Goal: Task Accomplishment & Management: Use online tool/utility

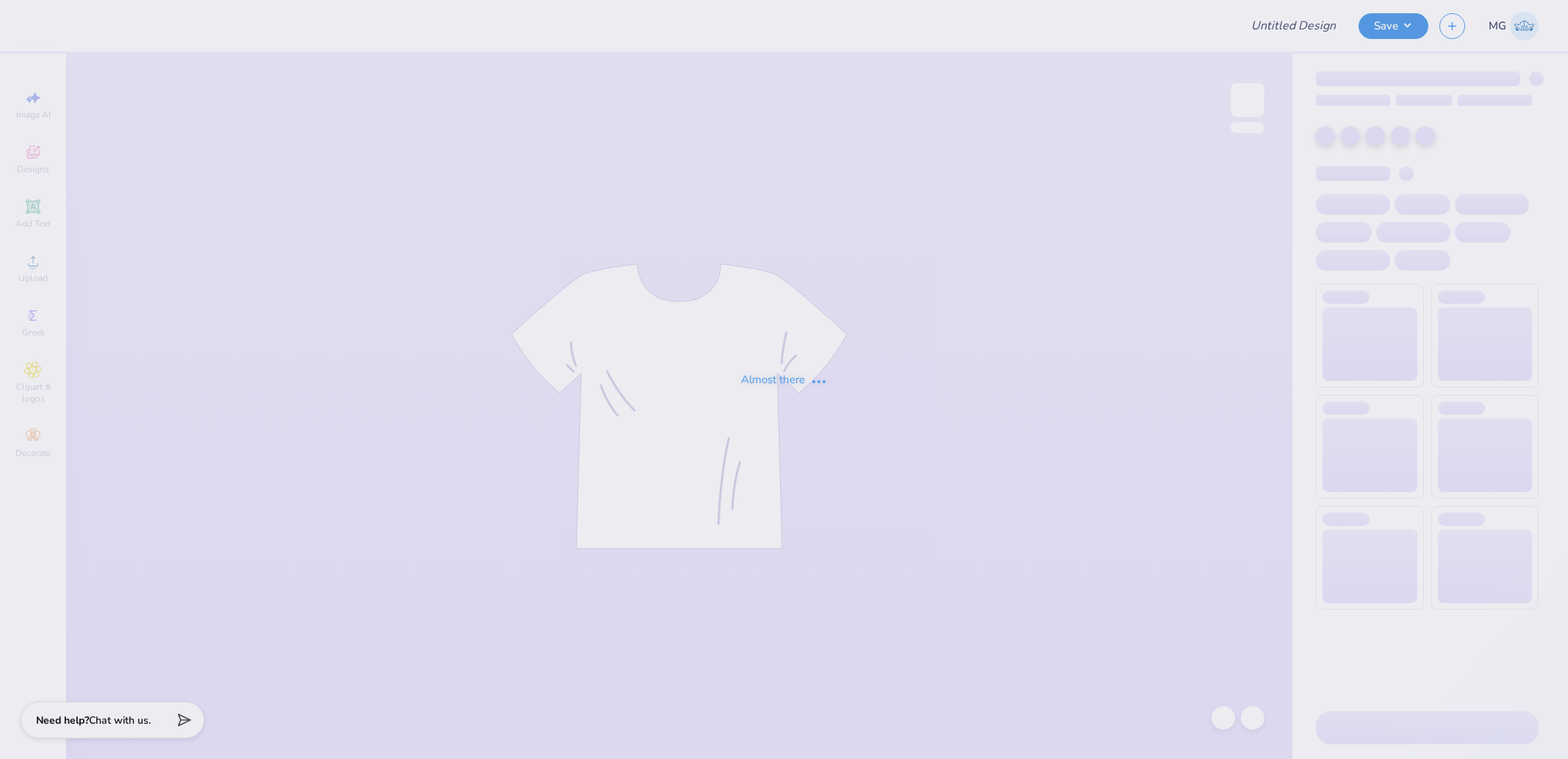
type input "Theta Neon Swap"
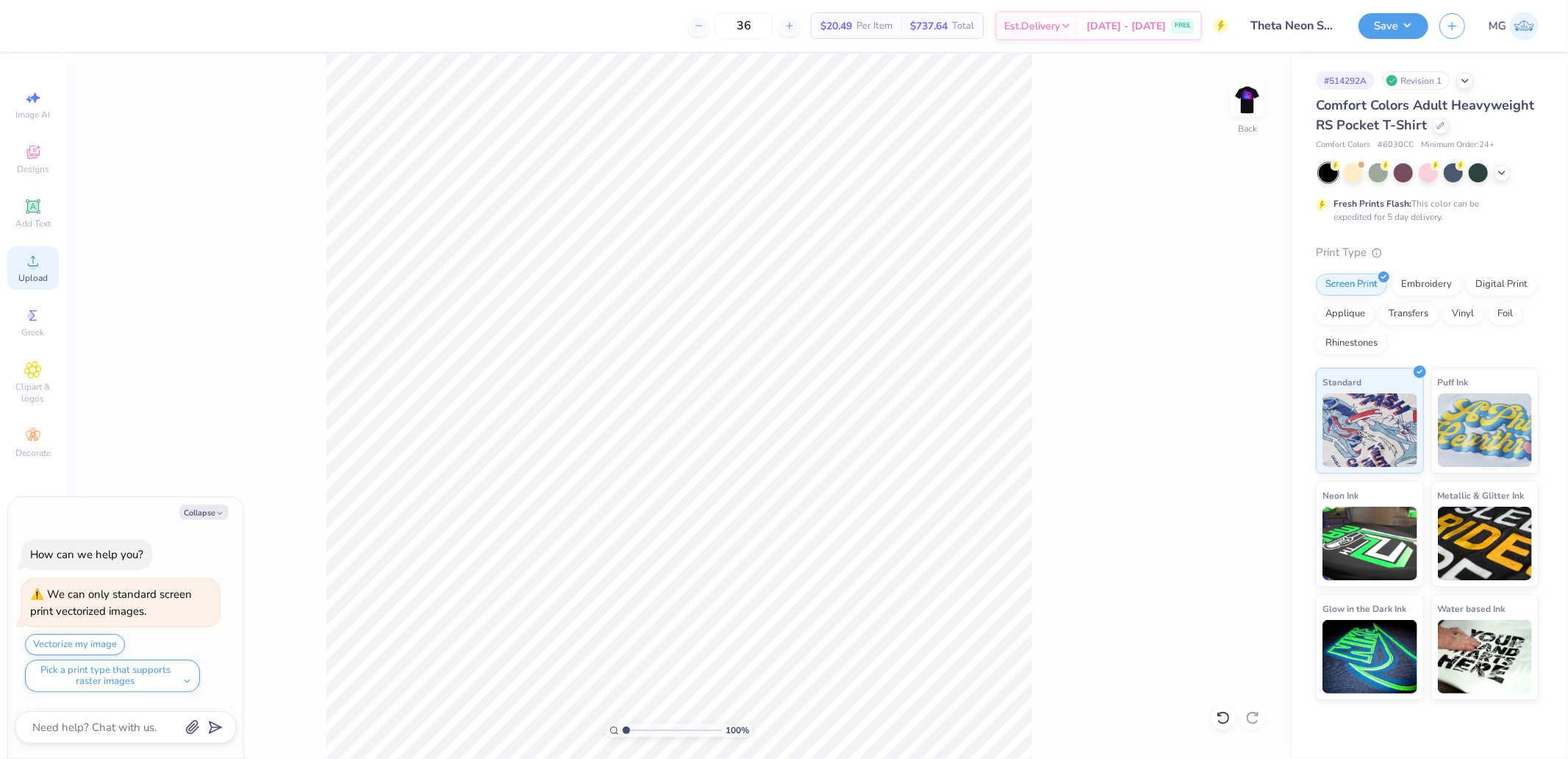
click at [49, 284] on div "Upload" at bounding box center [33, 268] width 52 height 44
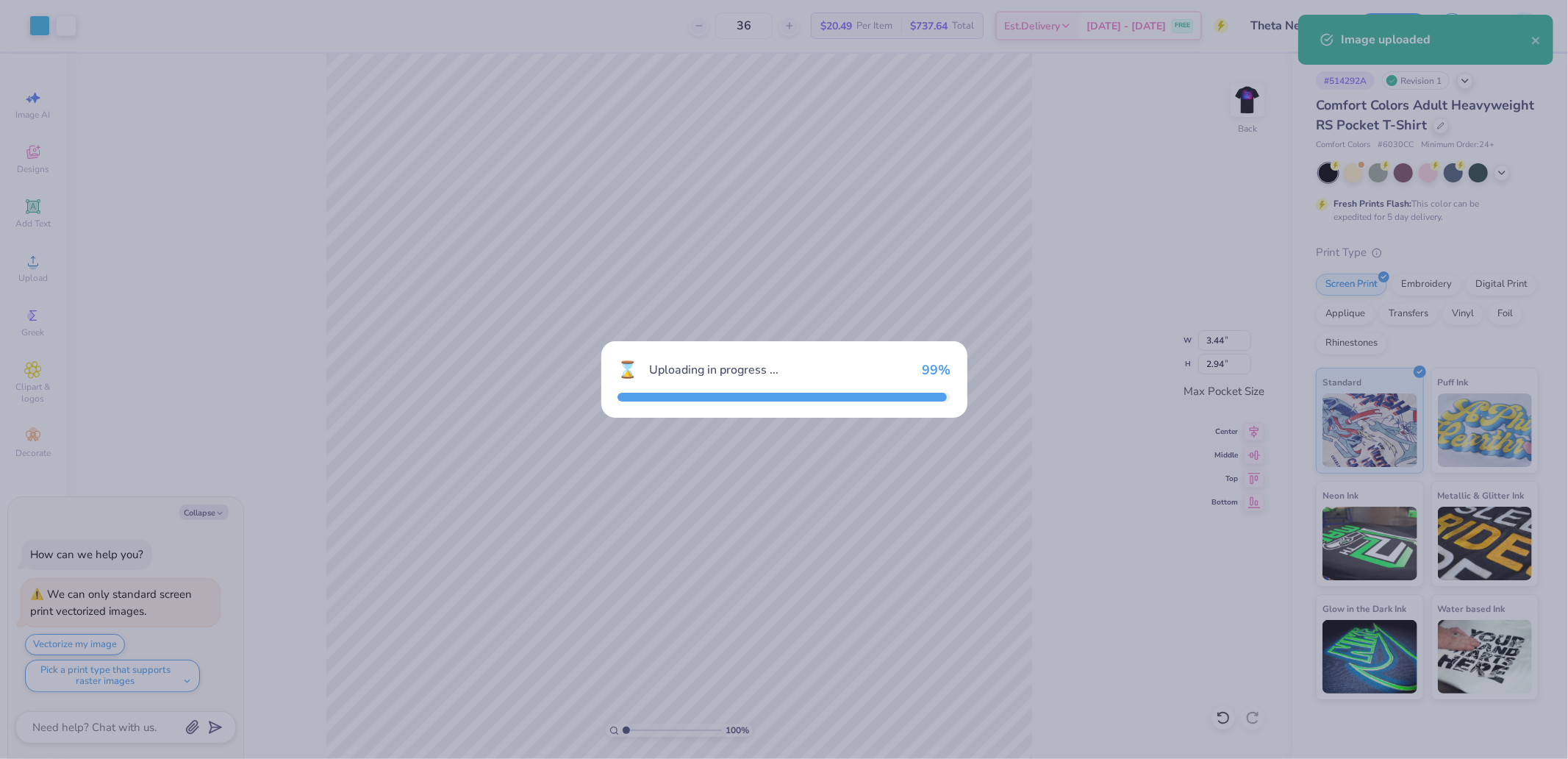
type textarea "x"
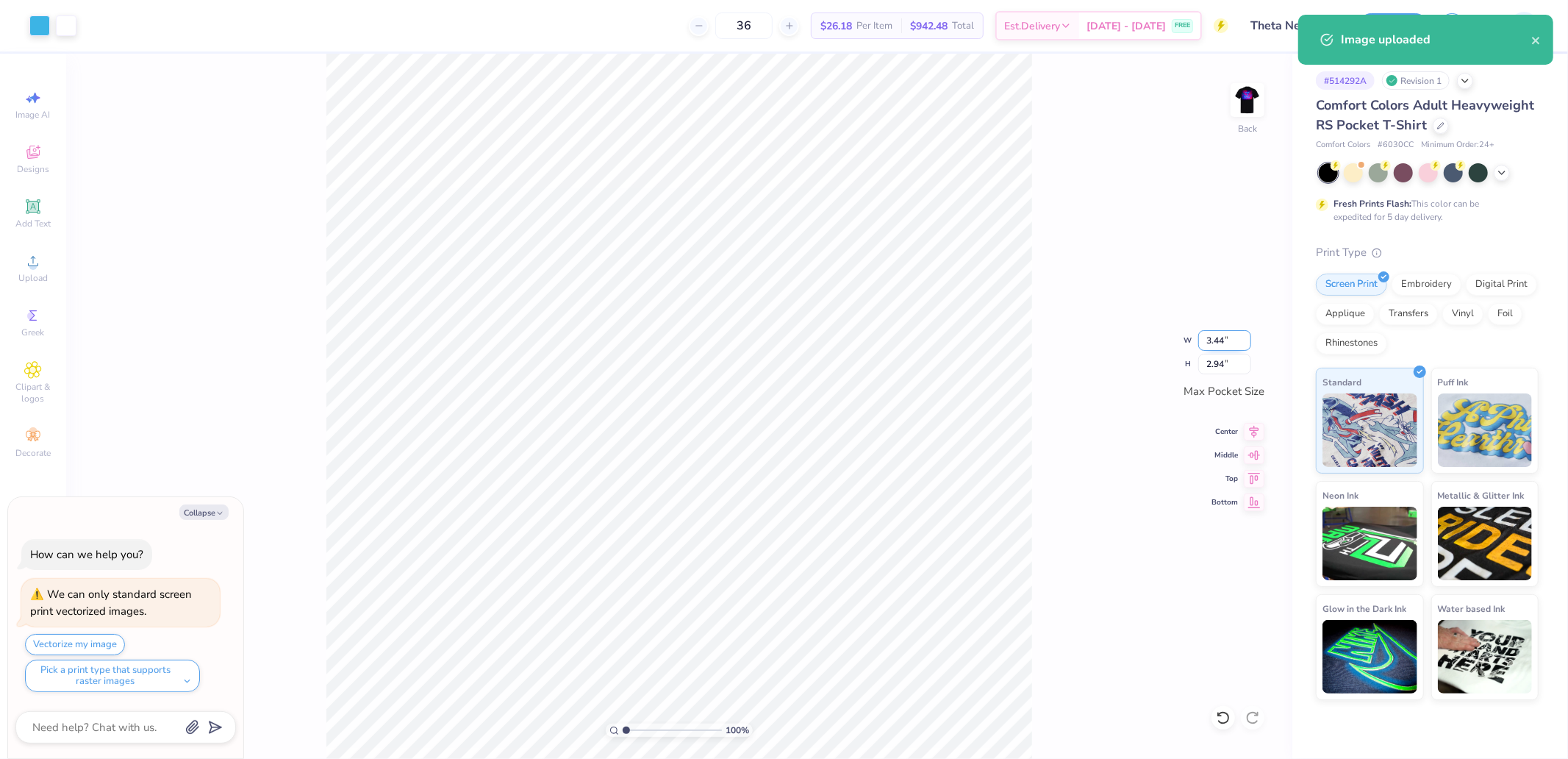
click at [1222, 335] on input "3.44" at bounding box center [1225, 340] width 53 height 20
type input "3.50"
type textarea "x"
type input "3.00"
click at [1040, 268] on div "100 % Back W 3.50 3.50 " H 3.00 3.00 " Max Pocket Size Center Middle Top Bottom" at bounding box center [679, 406] width 1226 height 706
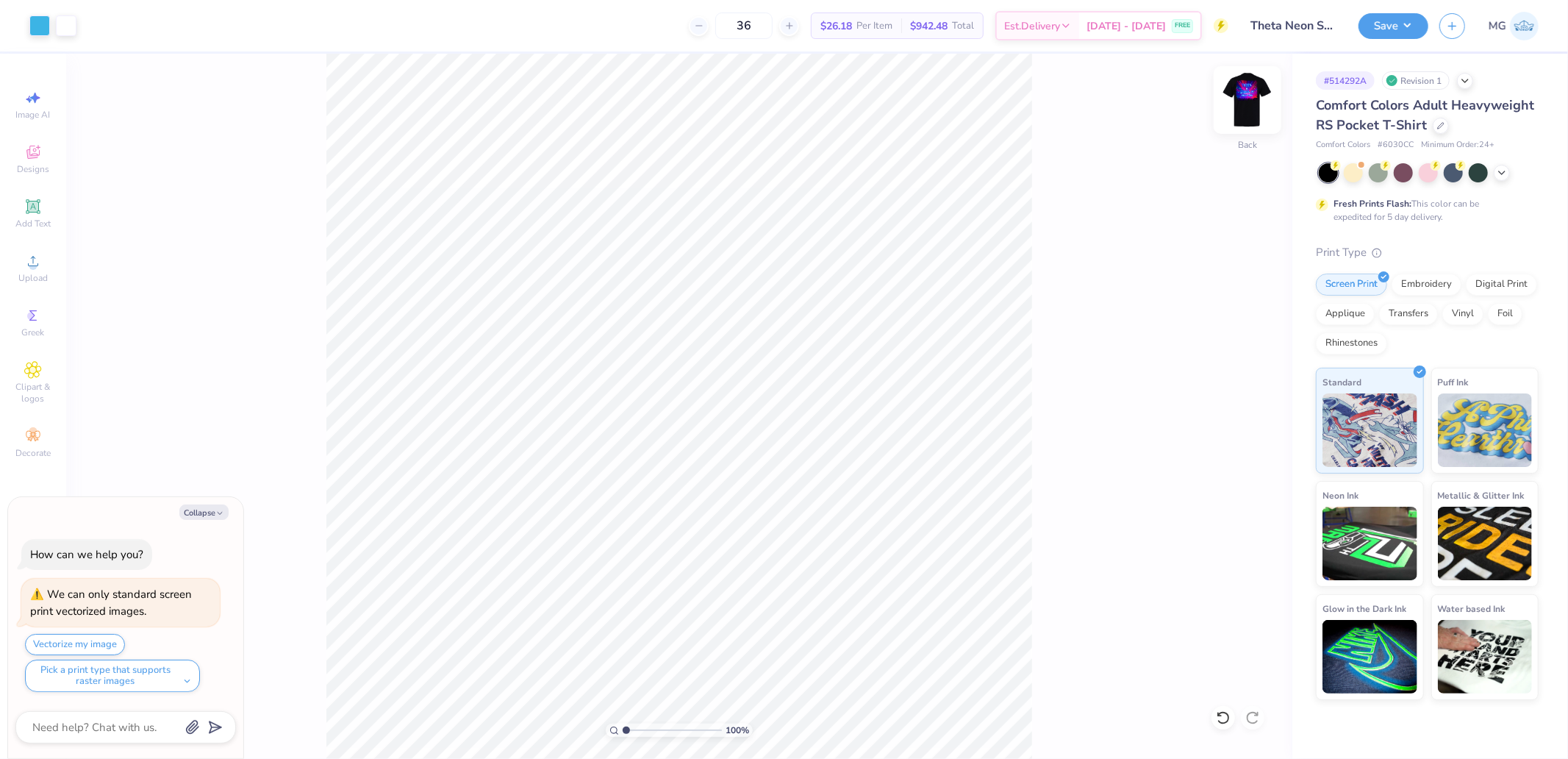
click at [1232, 108] on img at bounding box center [1247, 100] width 59 height 59
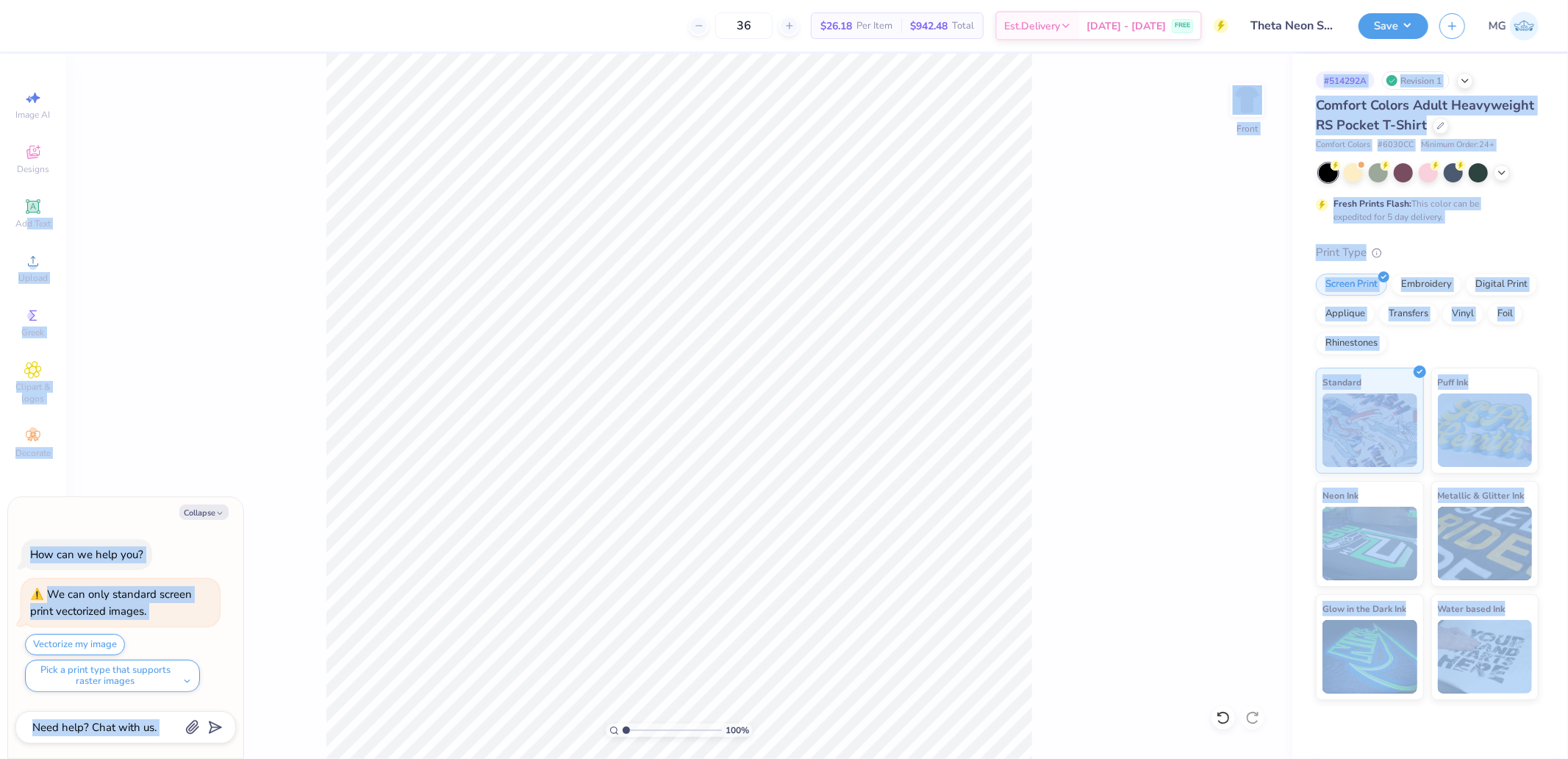
drag, startPoint x: 27, startPoint y: 236, endPoint x: 59, endPoint y: 268, distance: 45.3
click at [127, 287] on div "36 $26.18 Per Item $942.48 Total Est. Delivery Sep 15 - 18 FREE Design Title Th…" at bounding box center [784, 380] width 1568 height 759
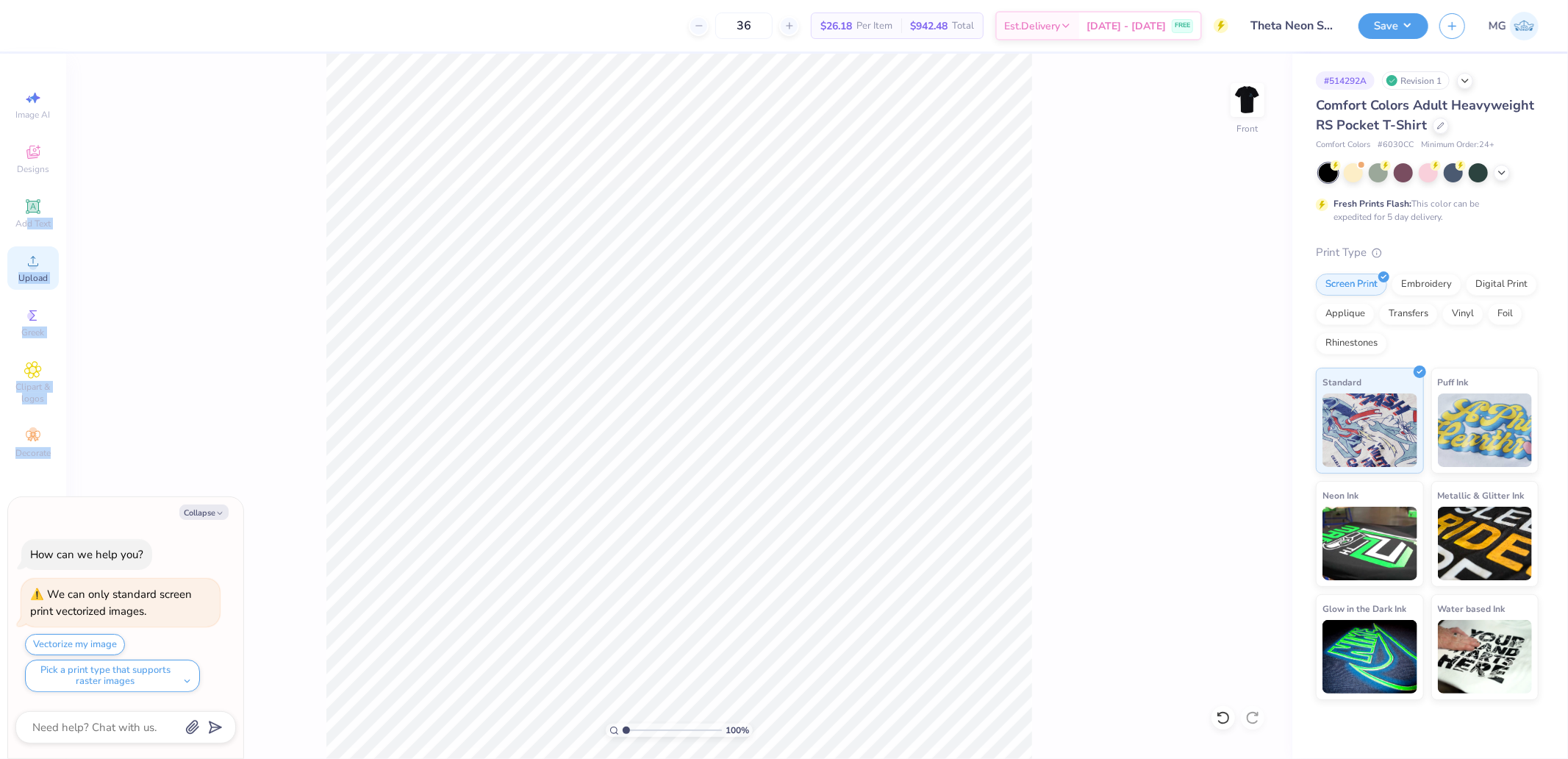
click at [11, 262] on div "Upload" at bounding box center [33, 268] width 52 height 44
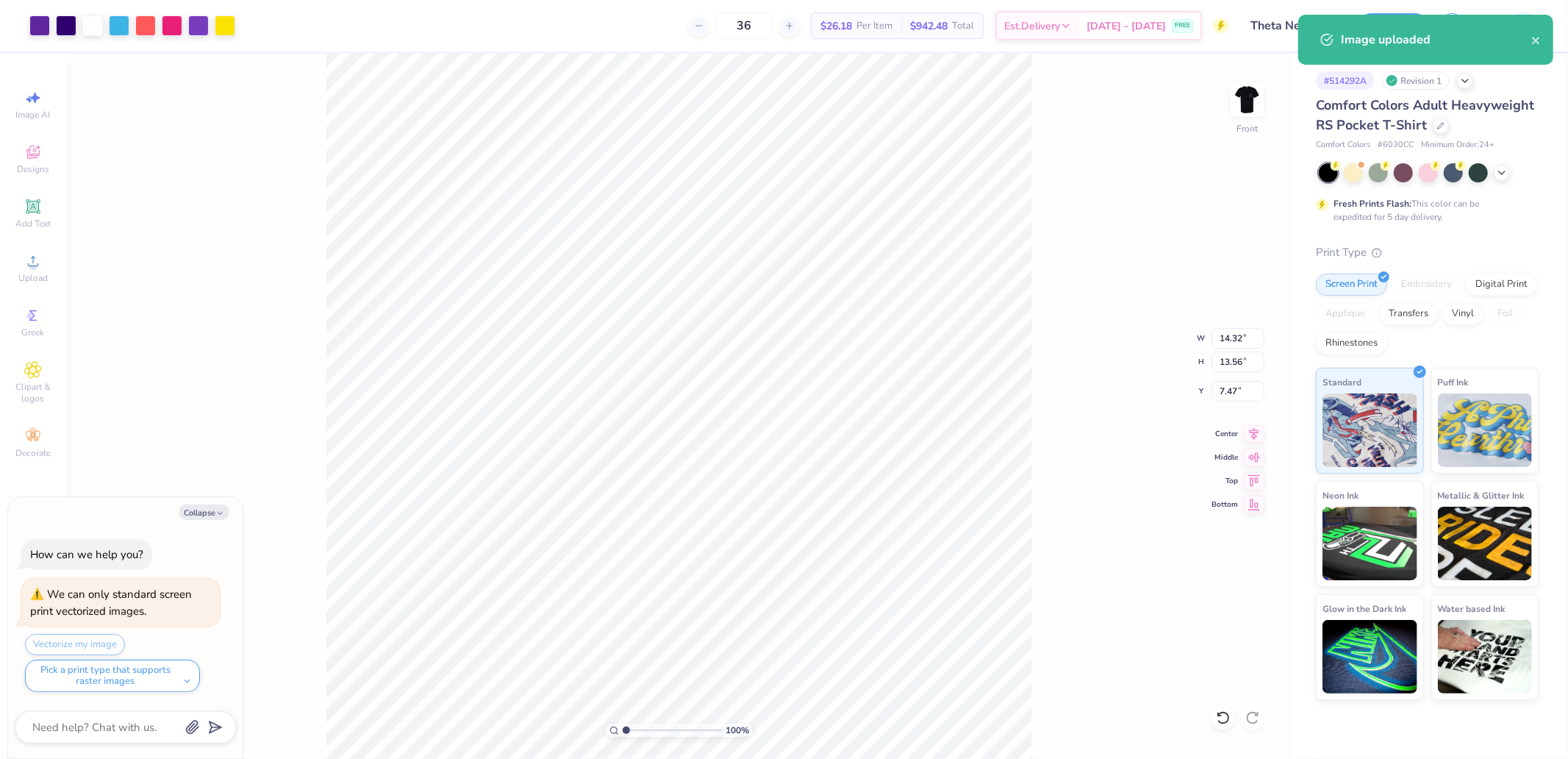
type textarea "x"
click at [1245, 336] on input "14.32" at bounding box center [1238, 338] width 53 height 20
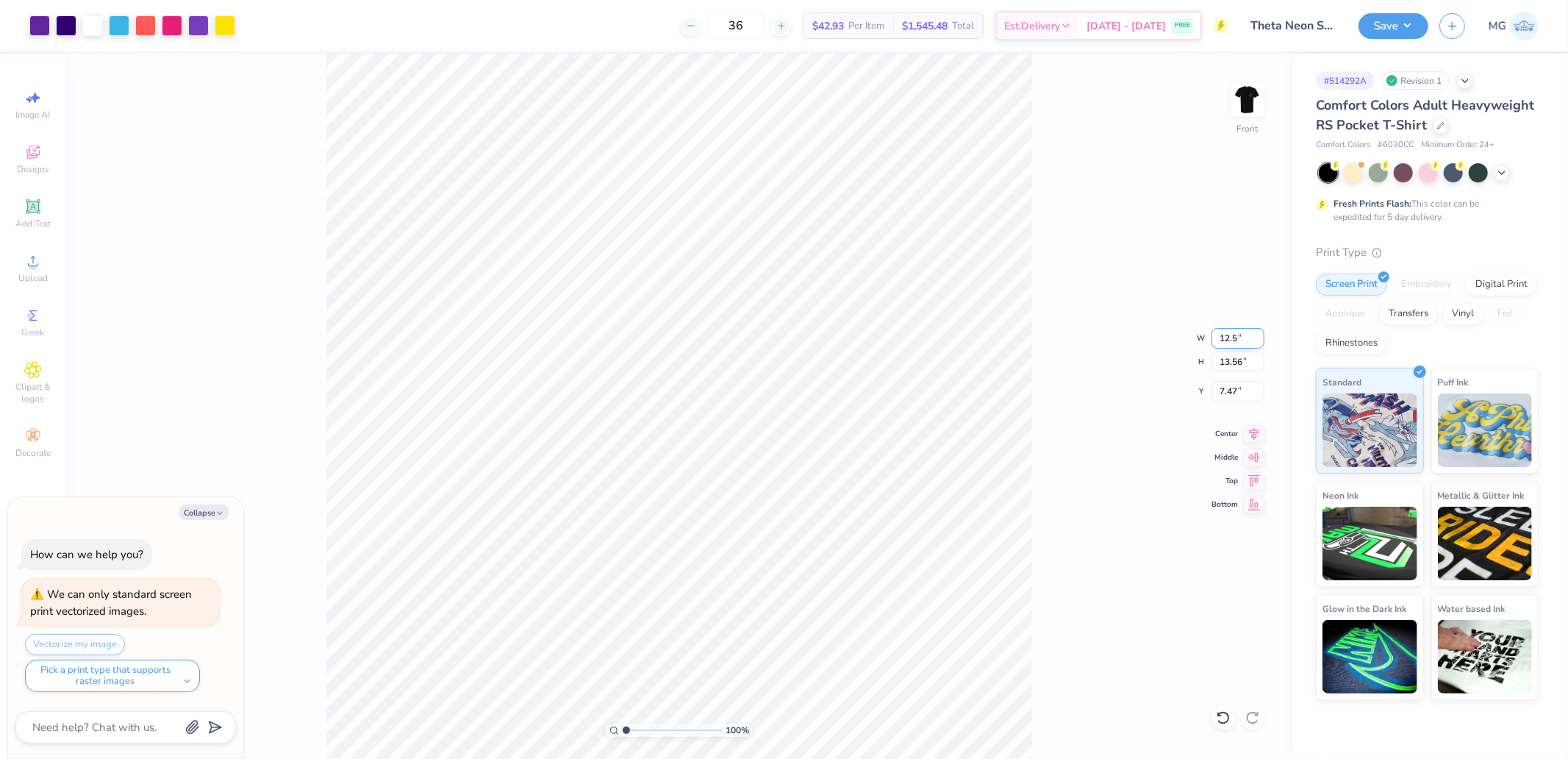
type input "12.5"
type textarea "x"
type input "12.50"
type input "11.83"
click at [1223, 388] on input "8.33" at bounding box center [1238, 391] width 53 height 20
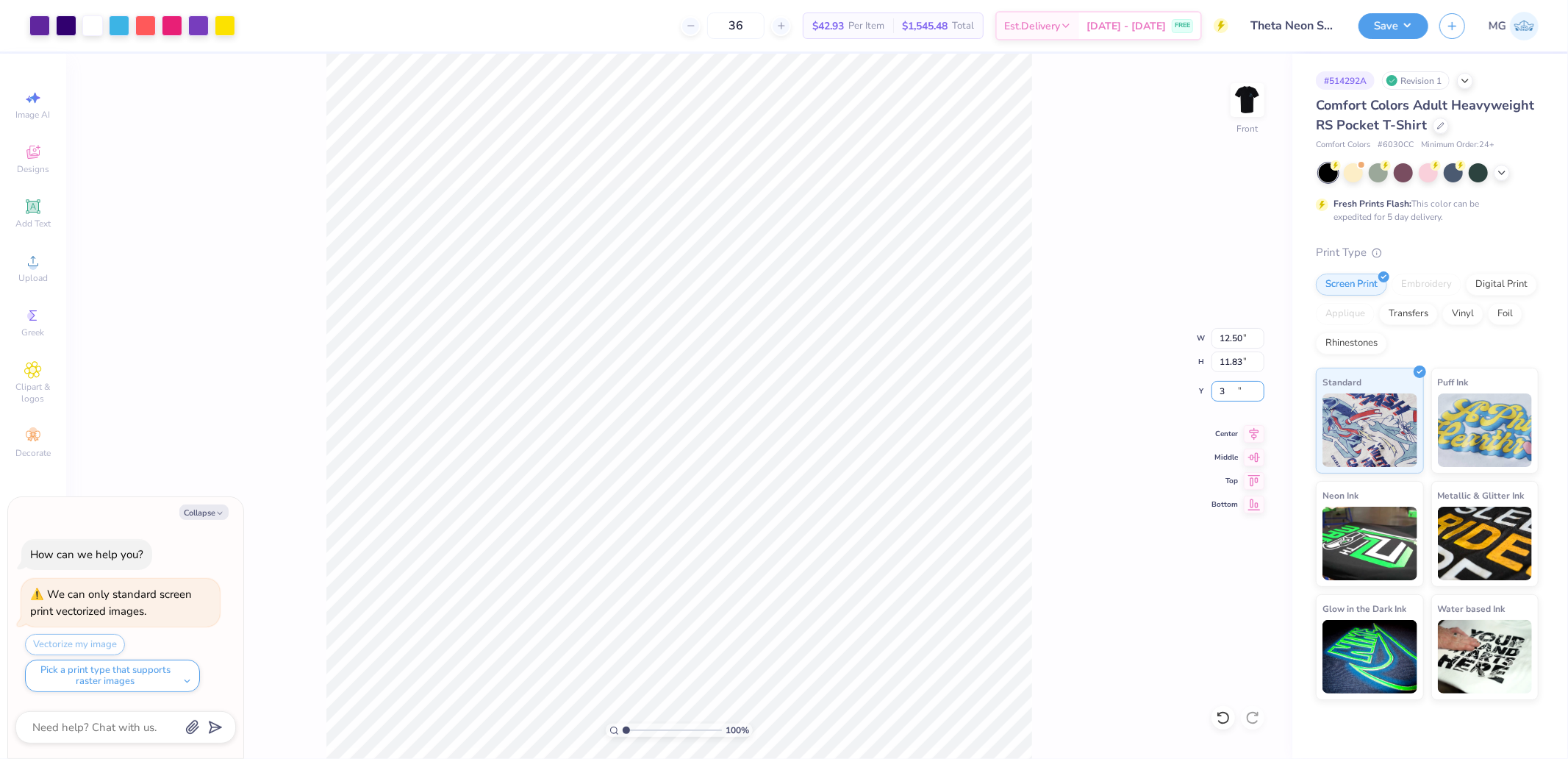
type input "3"
type textarea "x"
type input "3.00"
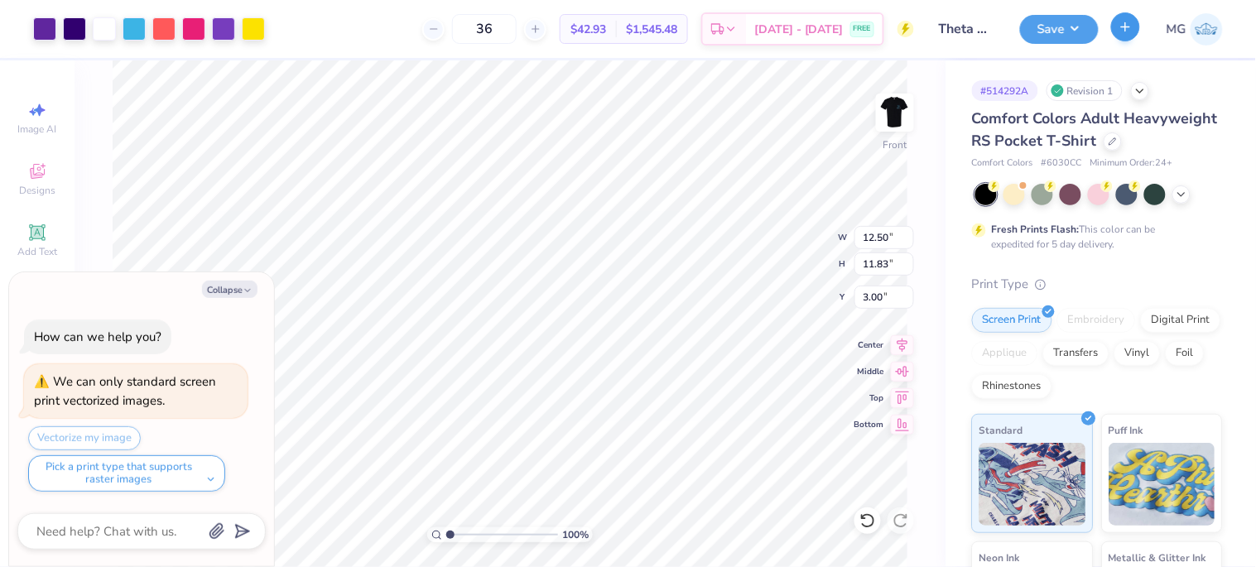
click at [1073, 15] on button "Save" at bounding box center [1059, 29] width 79 height 29
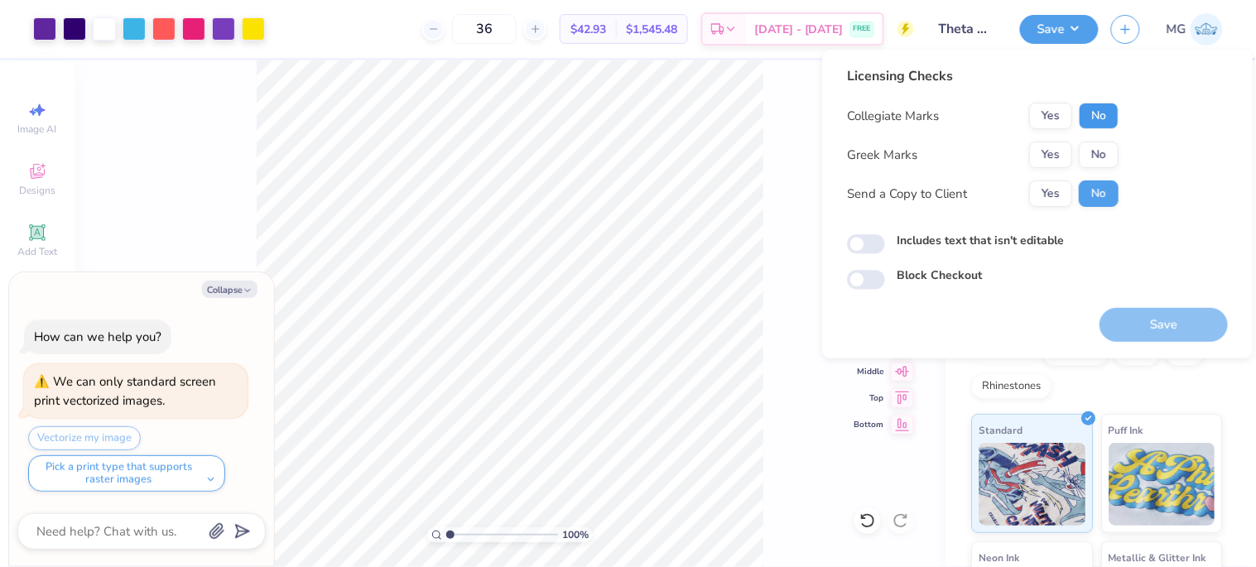
click at [1113, 116] on button "No" at bounding box center [1098, 116] width 40 height 26
click at [1044, 151] on button "Yes" at bounding box center [1050, 155] width 43 height 26
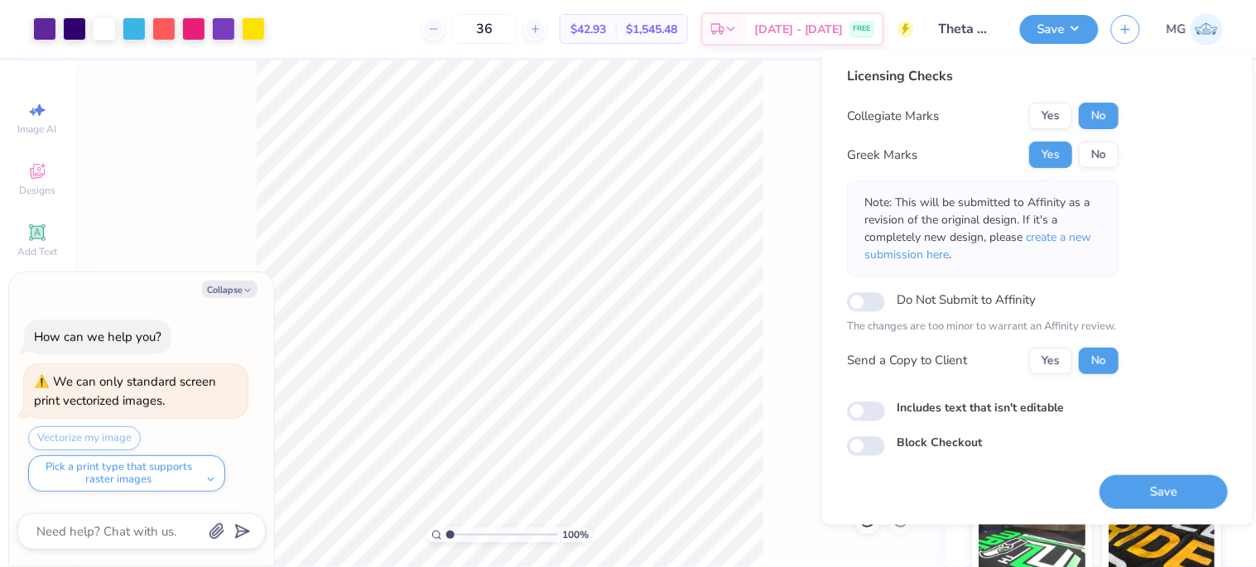
scroll to position [92, 0]
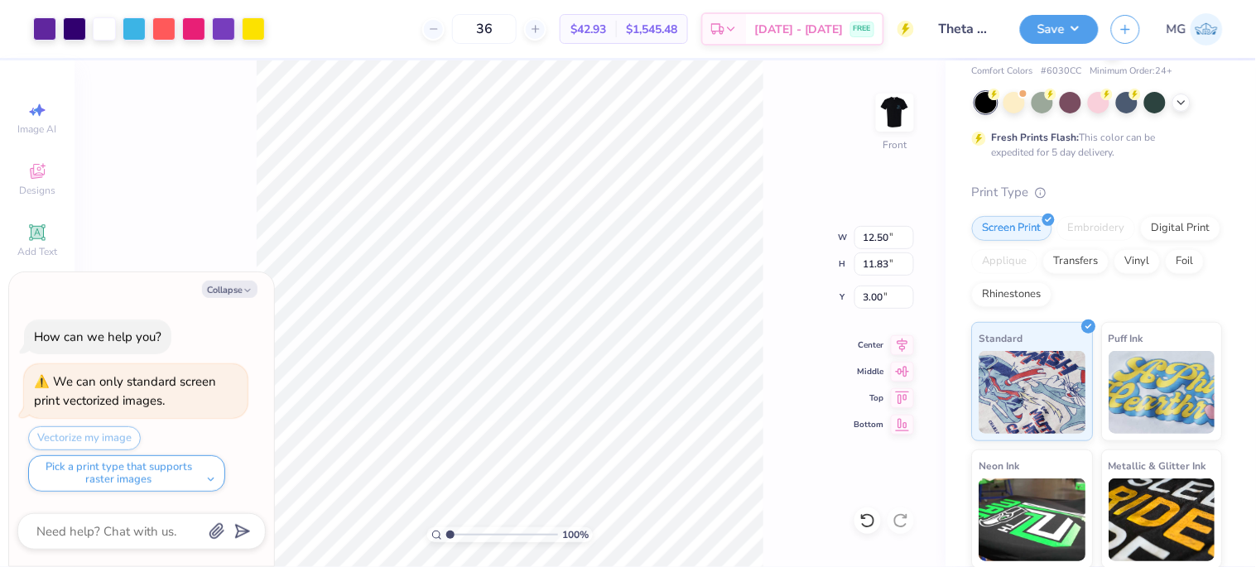
type textarea "x"
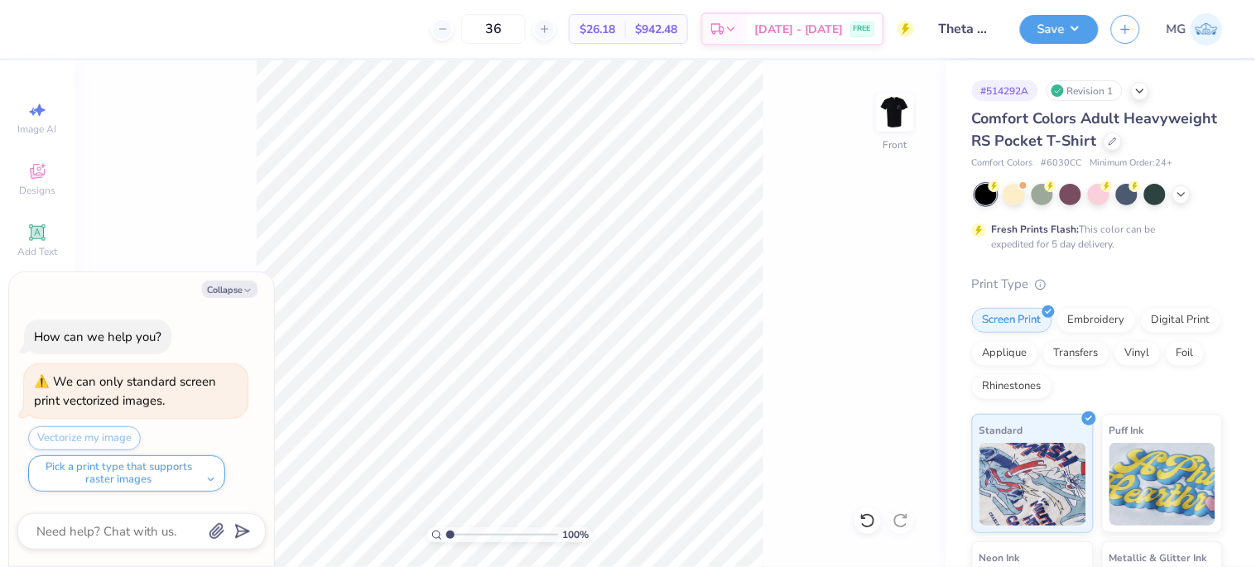
scroll to position [92, 0]
